Goal: Transaction & Acquisition: Purchase product/service

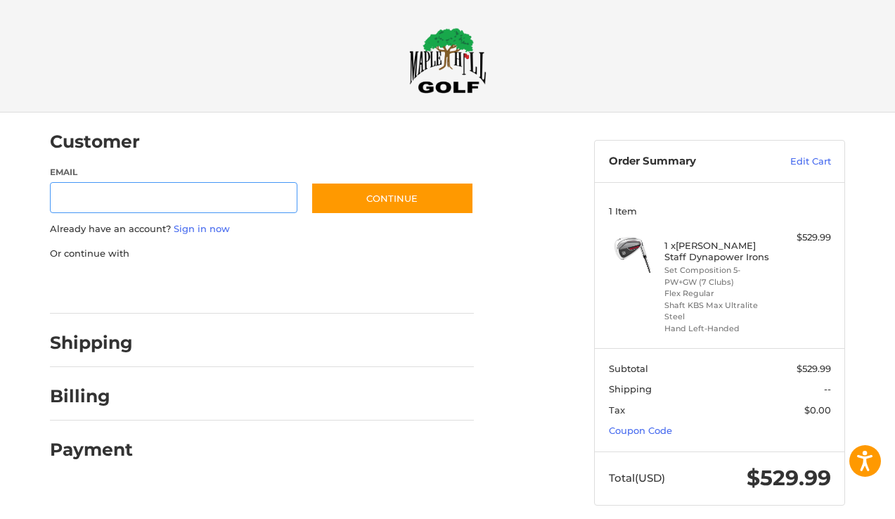
scroll to position [8, 0]
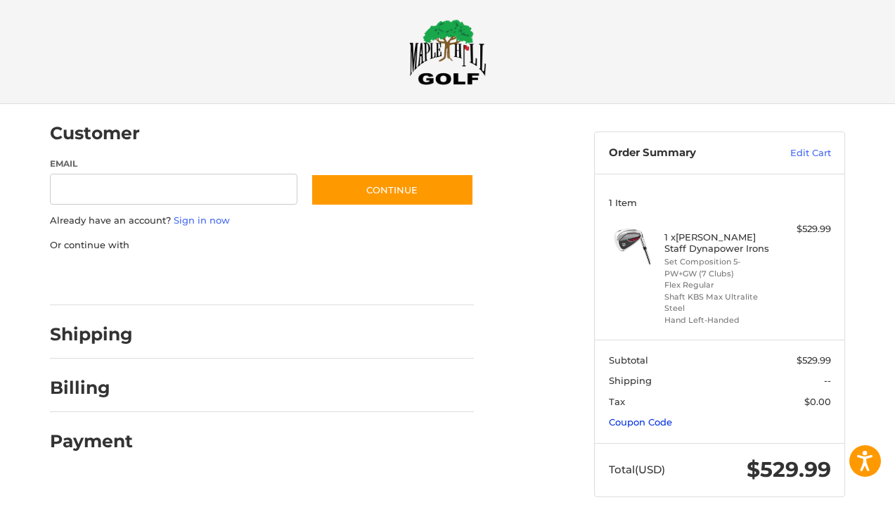
click at [634, 419] on link "Coupon Code" at bounding box center [640, 421] width 63 height 11
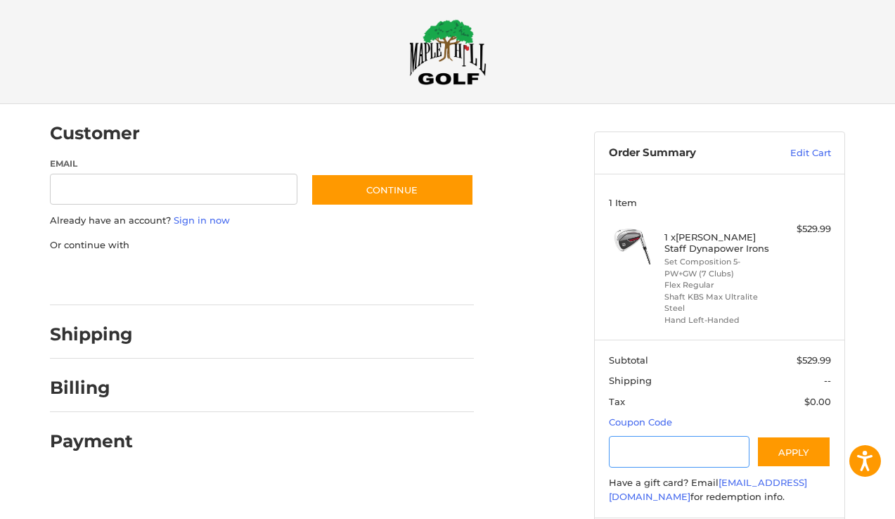
click at [637, 451] on input "Gift Certificate or Coupon Code" at bounding box center [679, 452] width 141 height 32
type input "********"
click at [788, 445] on button "Apply" at bounding box center [794, 452] width 75 height 32
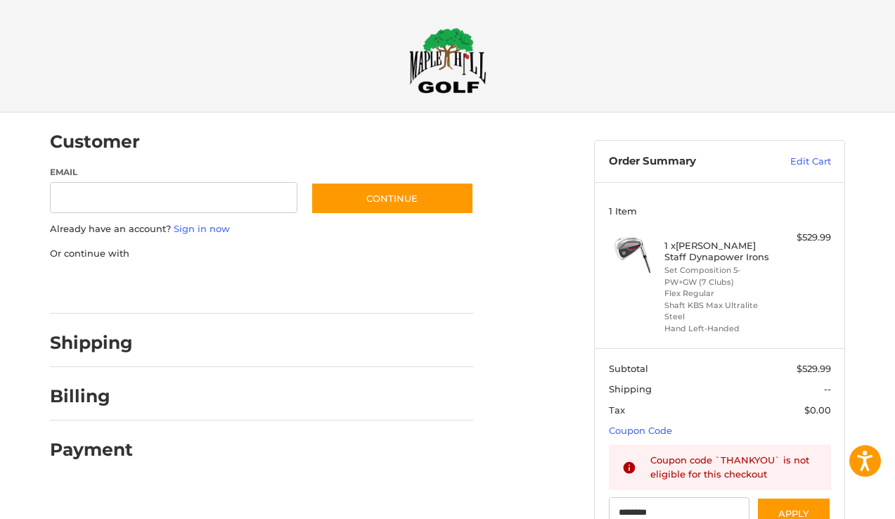
scroll to position [0, 0]
click at [805, 162] on link "Edit Cart" at bounding box center [795, 162] width 71 height 14
